Goal: Task Accomplishment & Management: Complete application form

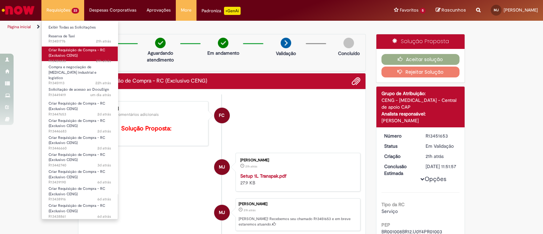
click at [76, 57] on span "Criar Requisição de Compra - RC (Exclusivo CENG)" at bounding box center [77, 53] width 57 height 11
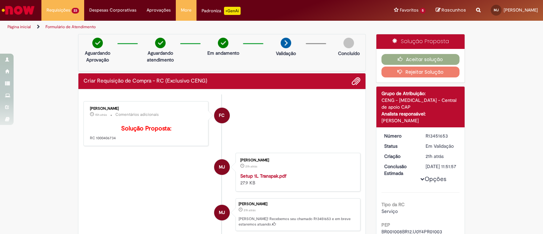
click at [131, 181] on li "MJ [PERSON_NAME] 21h atrás 21 horas atrás Setup 1L Transpak.pdf 27.9 KB" at bounding box center [221, 172] width 277 height 39
click at [100, 141] on p "Solução Proposta: RC 1000406734" at bounding box center [146, 133] width 113 height 16
copy p "1000406734"
click at [279, 120] on li "FC [PERSON_NAME] 15h atrás 15 horas atrás Comentários adicionais Solução Propos…" at bounding box center [221, 123] width 277 height 45
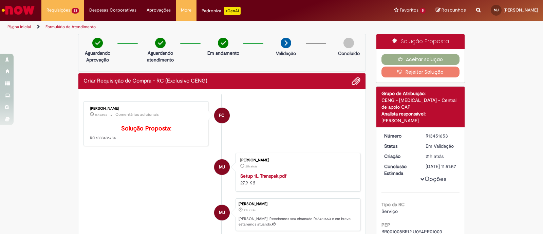
click at [100, 141] on p "Solução Proposta: RC 1000406734" at bounding box center [146, 133] width 113 height 16
copy p "1000406734"
